Goal: Book appointment/travel/reservation

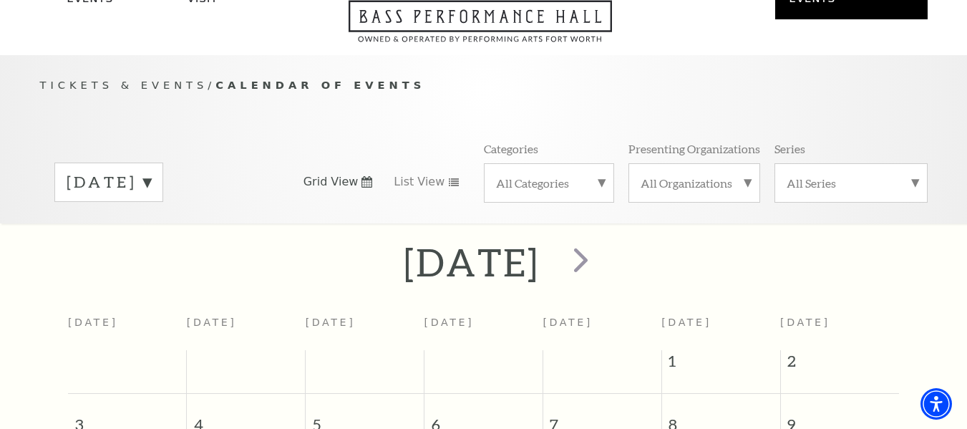
scroll to position [86, 0]
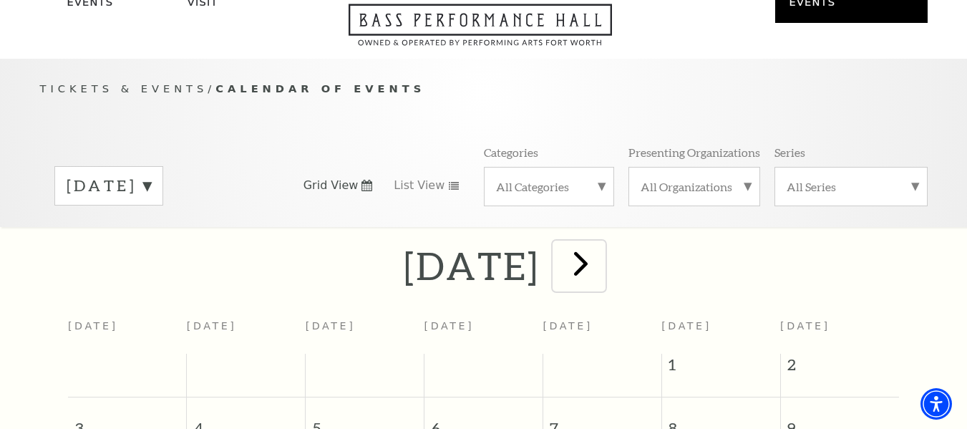
click at [601, 243] on span "next" at bounding box center [581, 263] width 41 height 41
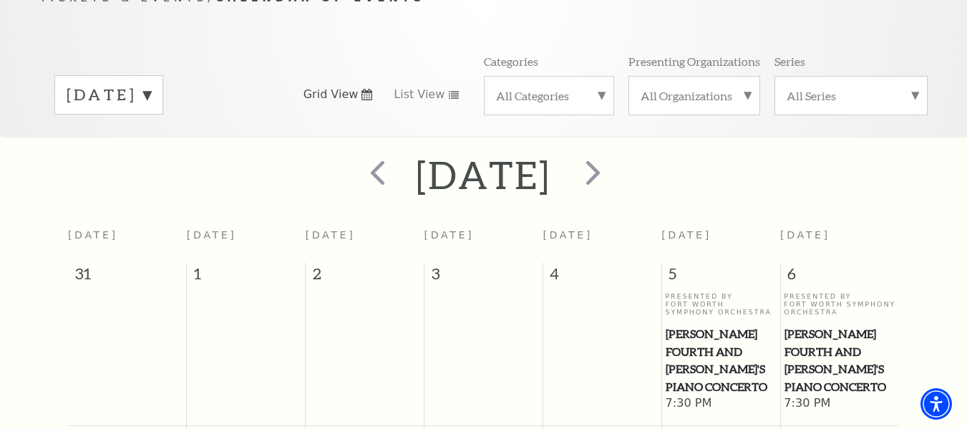
scroll to position [176, 0]
click at [614, 153] on span "next" at bounding box center [593, 173] width 41 height 41
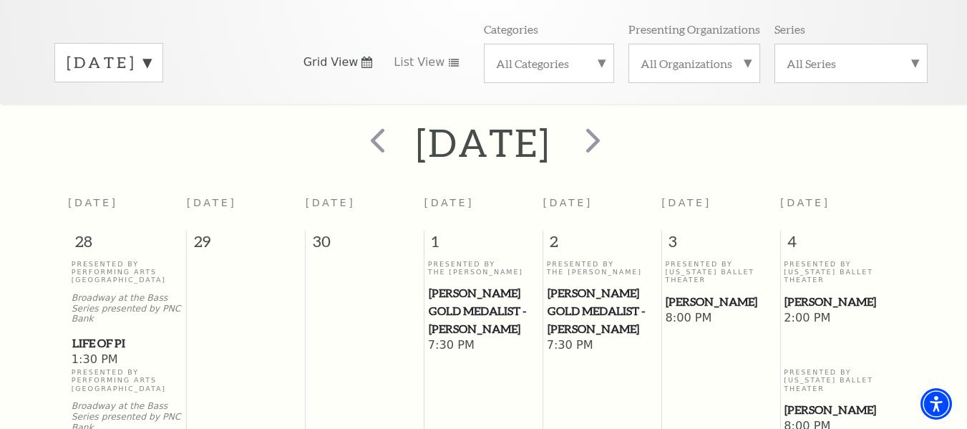
scroll to position [208, 0]
click at [357, 130] on span "prev" at bounding box center [377, 141] width 41 height 41
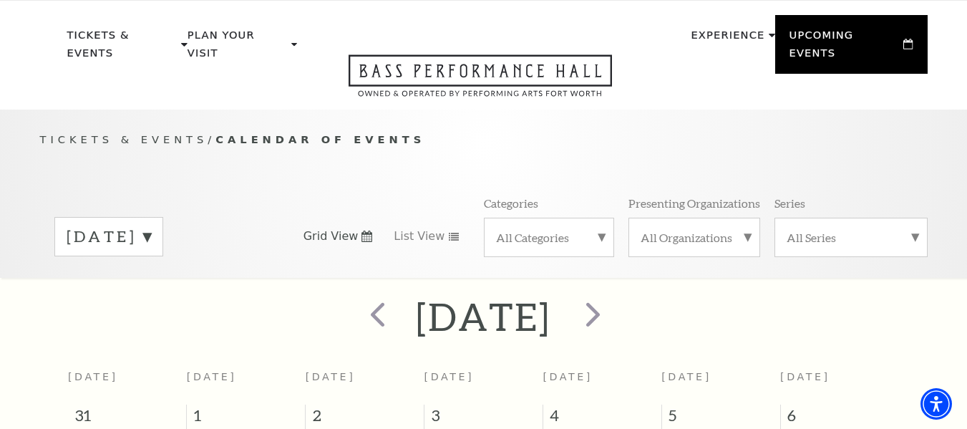
scroll to position [0, 0]
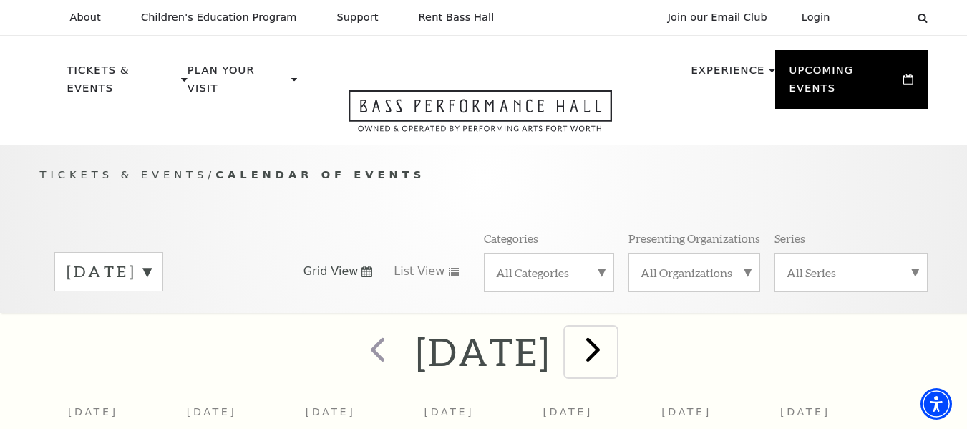
click at [614, 329] on span "next" at bounding box center [593, 349] width 41 height 41
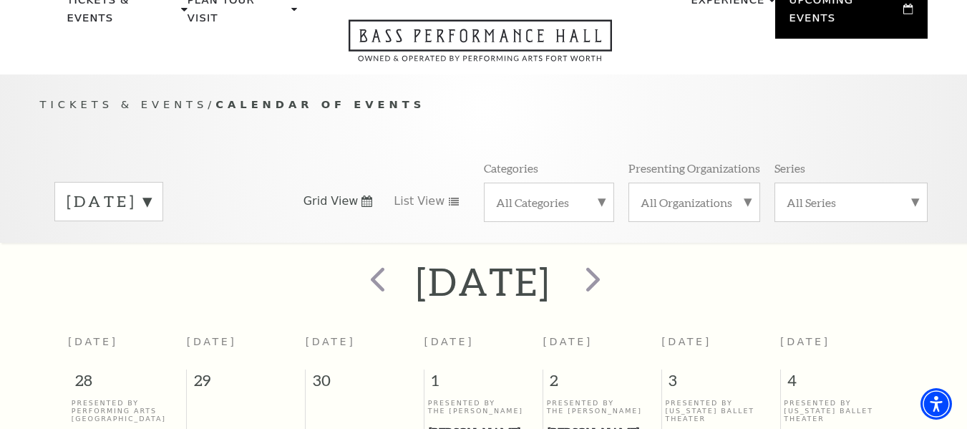
scroll to position [44, 0]
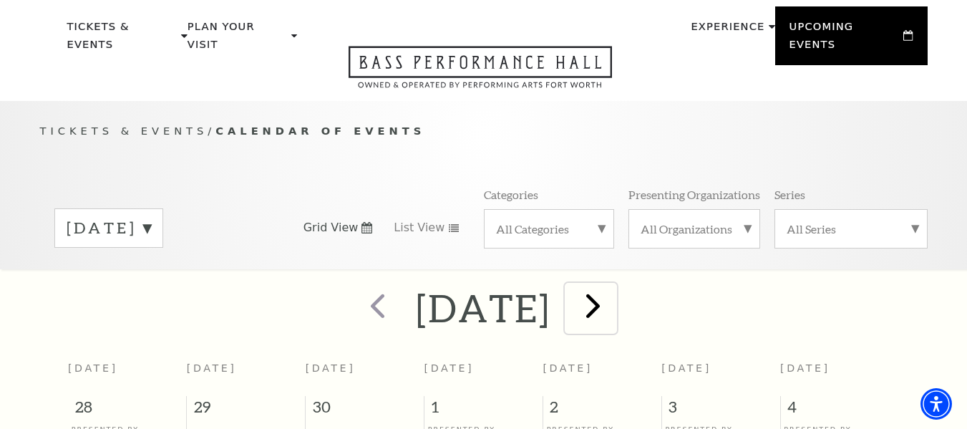
click at [614, 293] on span "next" at bounding box center [593, 305] width 41 height 41
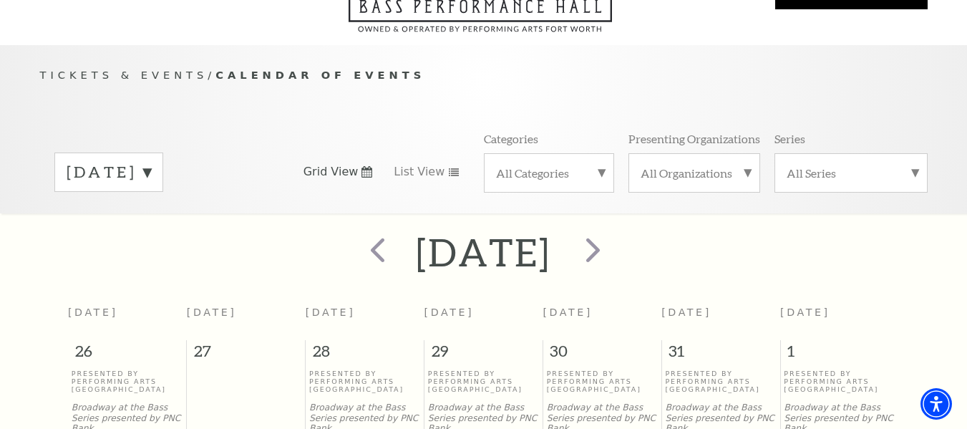
scroll to position [64, 0]
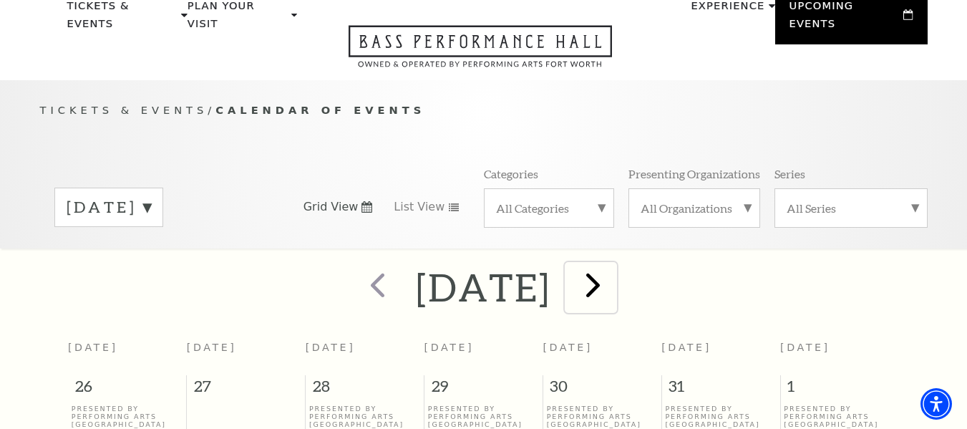
click at [614, 267] on span "next" at bounding box center [593, 284] width 41 height 41
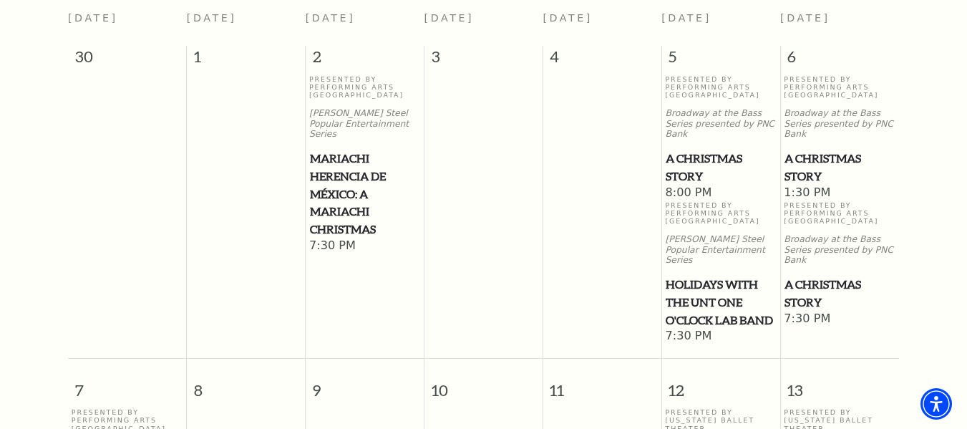
scroll to position [0, 0]
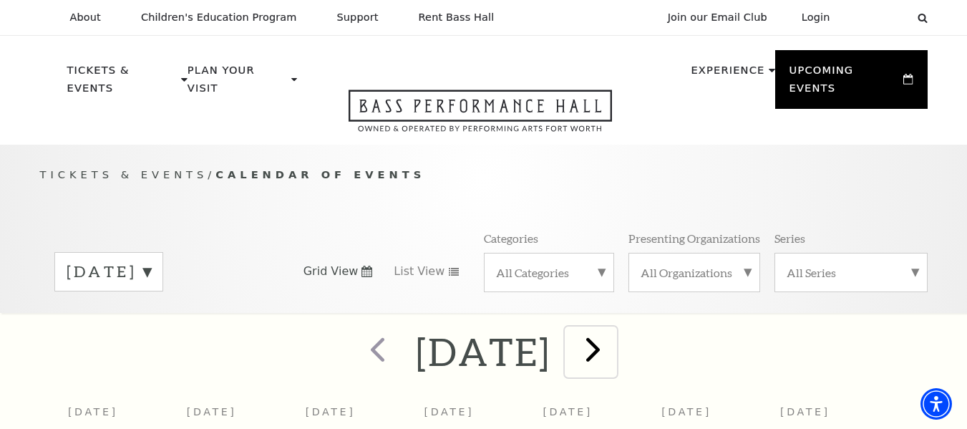
click at [614, 329] on span "next" at bounding box center [593, 349] width 41 height 41
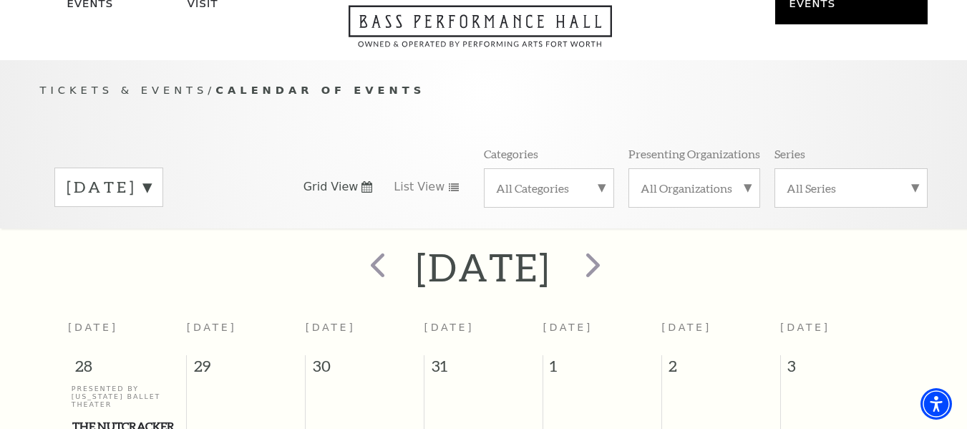
scroll to position [70, 0]
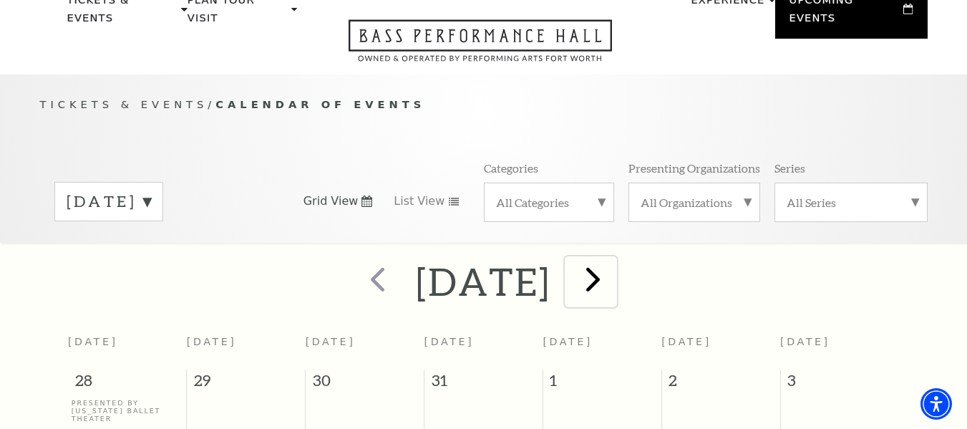
click at [614, 269] on span "next" at bounding box center [593, 278] width 41 height 41
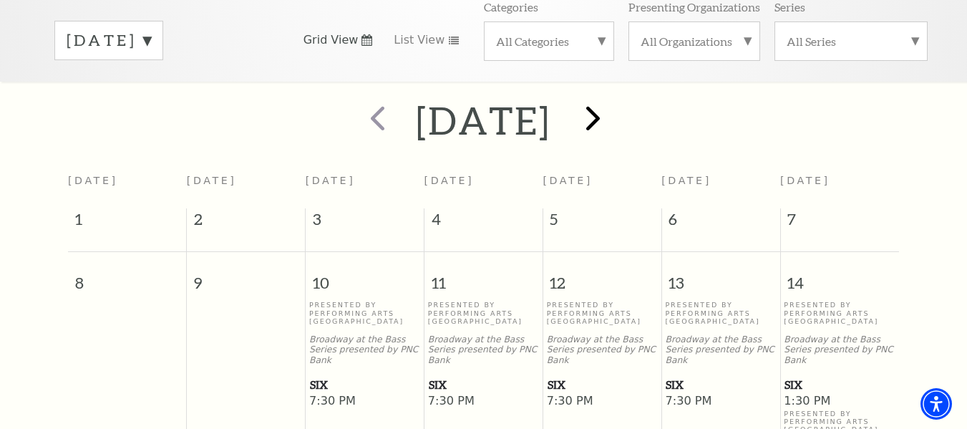
scroll to position [230, 0]
click at [614, 110] on span "next" at bounding box center [593, 119] width 41 height 41
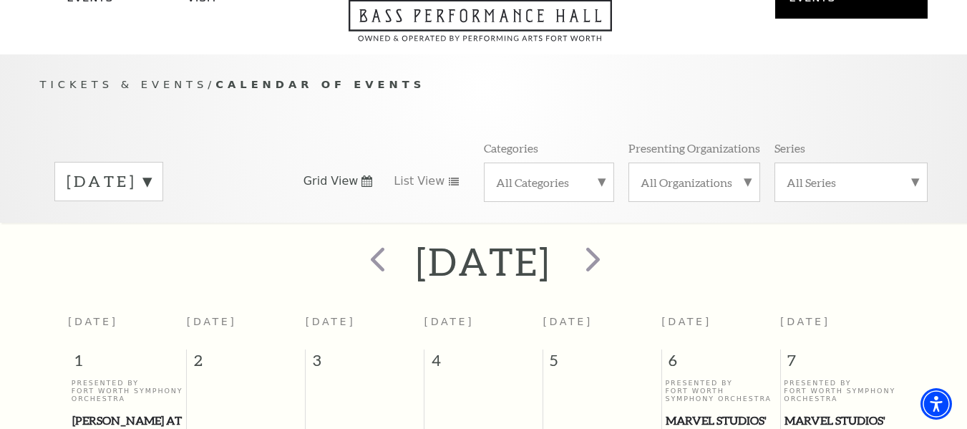
scroll to position [32, 0]
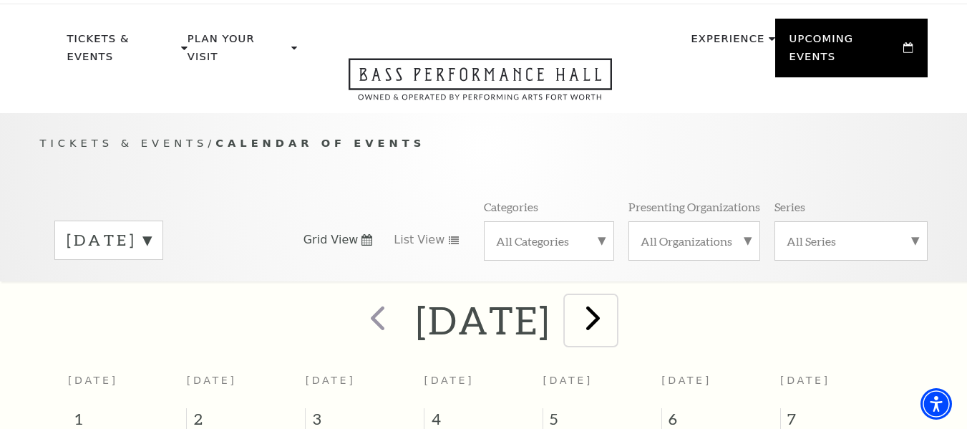
click at [614, 312] on span "next" at bounding box center [593, 317] width 41 height 41
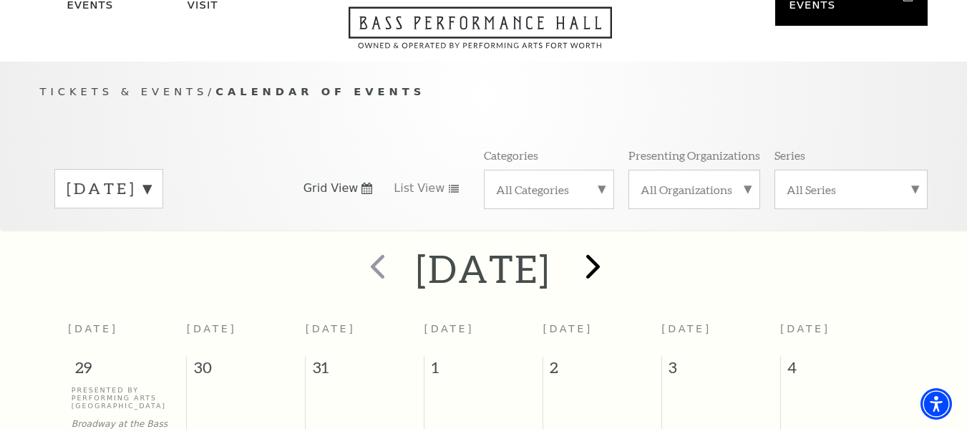
scroll to position [24, 0]
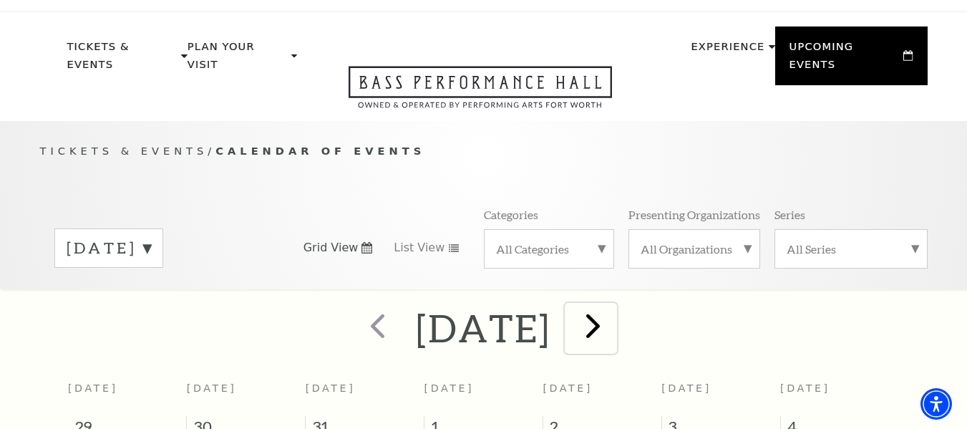
click at [614, 314] on span "next" at bounding box center [593, 325] width 41 height 41
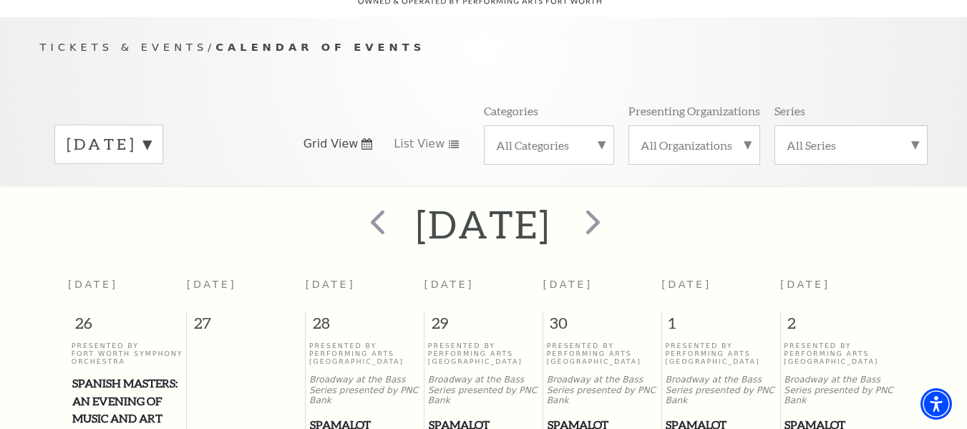
scroll to position [106, 0]
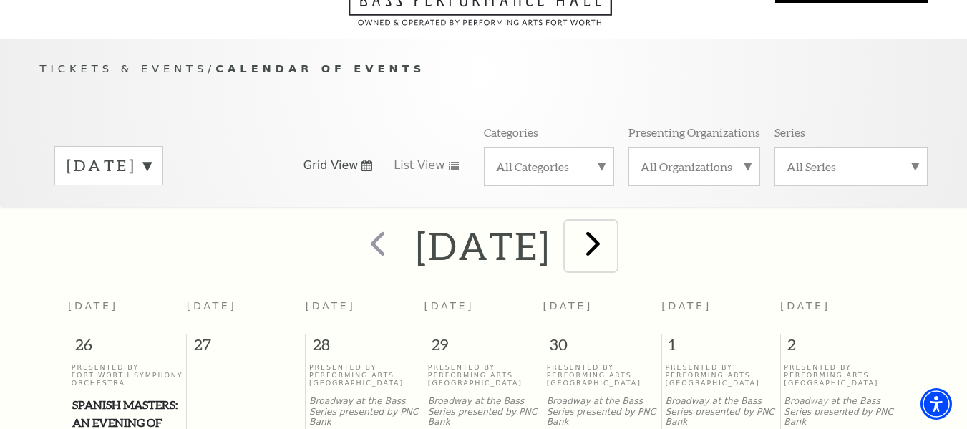
click at [607, 232] on span "next" at bounding box center [593, 243] width 41 height 41
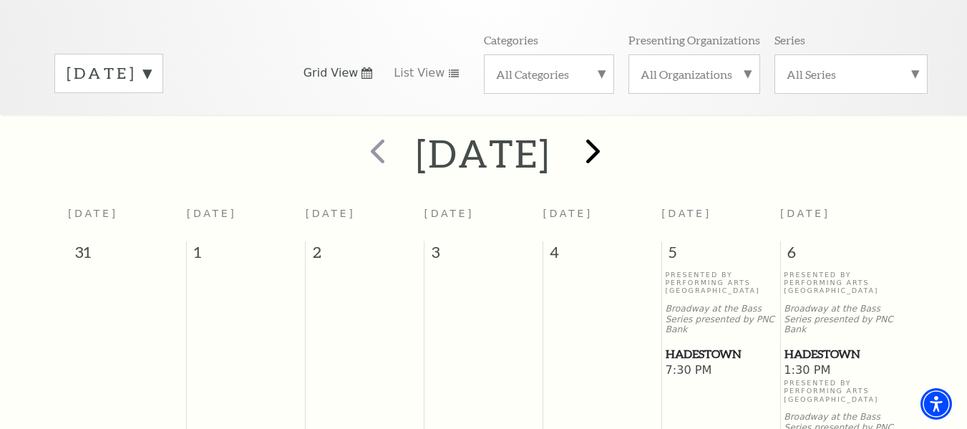
scroll to position [198, 0]
click at [614, 148] on span "next" at bounding box center [593, 151] width 41 height 41
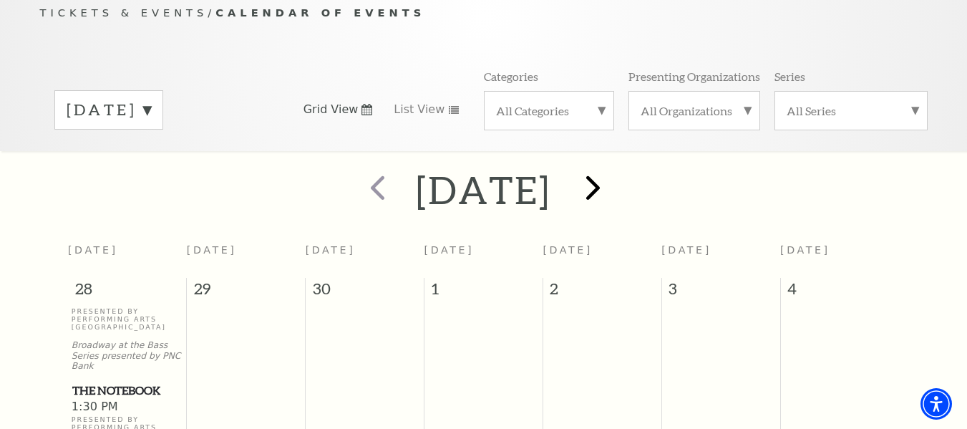
scroll to position [152, 0]
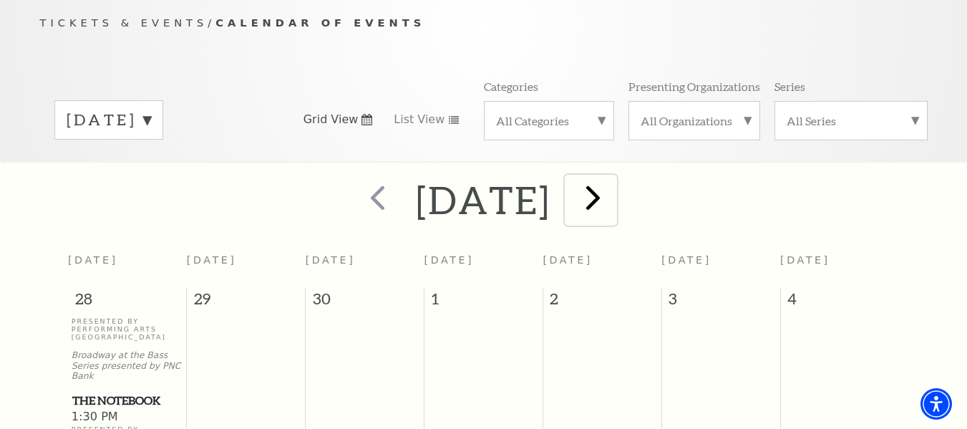
click at [614, 195] on span "next" at bounding box center [593, 197] width 41 height 41
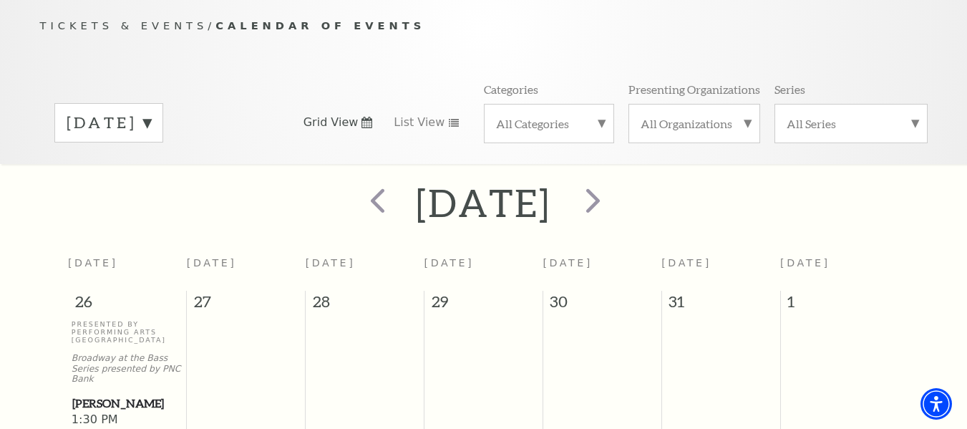
scroll to position [144, 0]
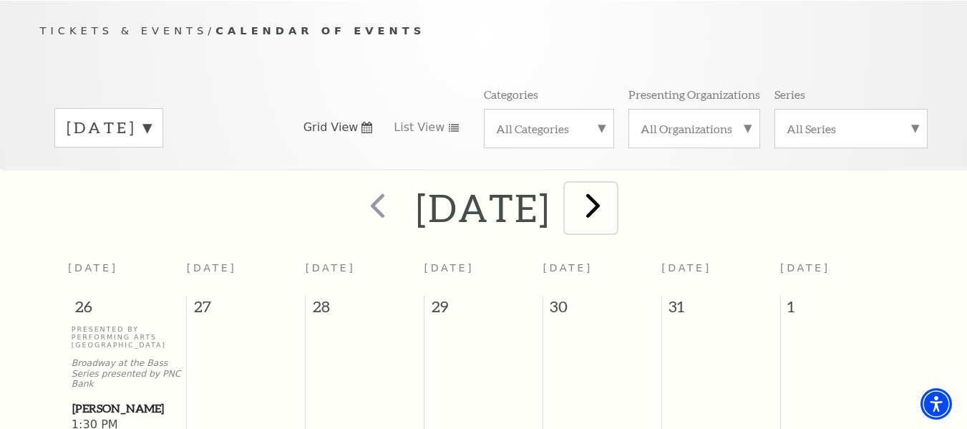
click at [614, 196] on span "next" at bounding box center [593, 205] width 41 height 41
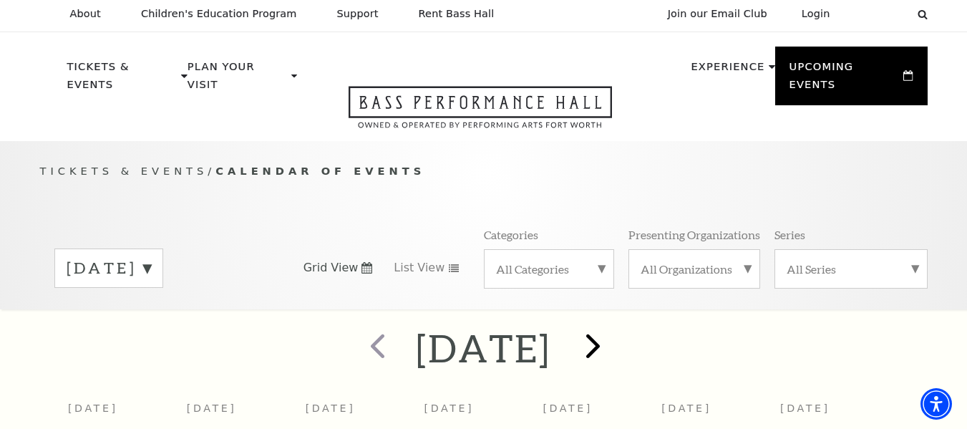
scroll to position [0, 0]
